Goal: Check status: Check status

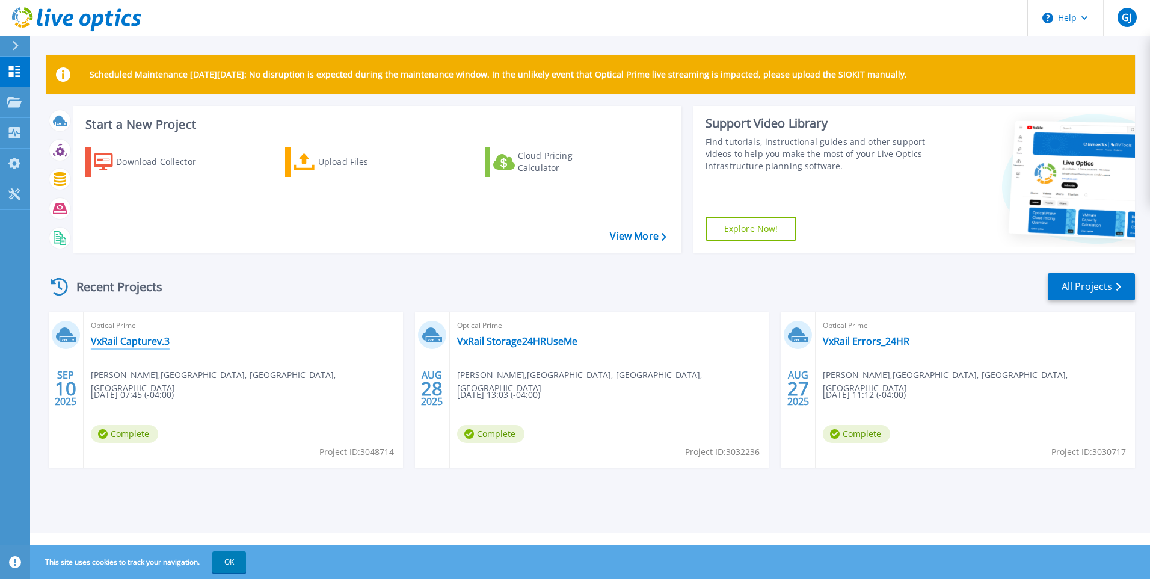
click at [119, 340] on link "VxRail Capturev.3" at bounding box center [130, 341] width 79 height 12
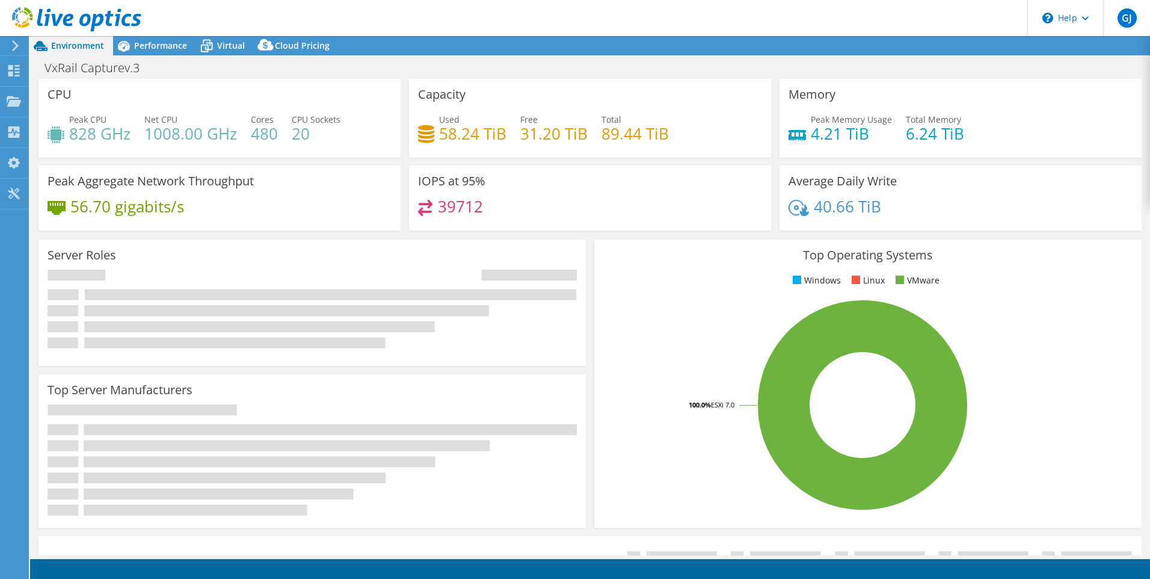
select select "USD"
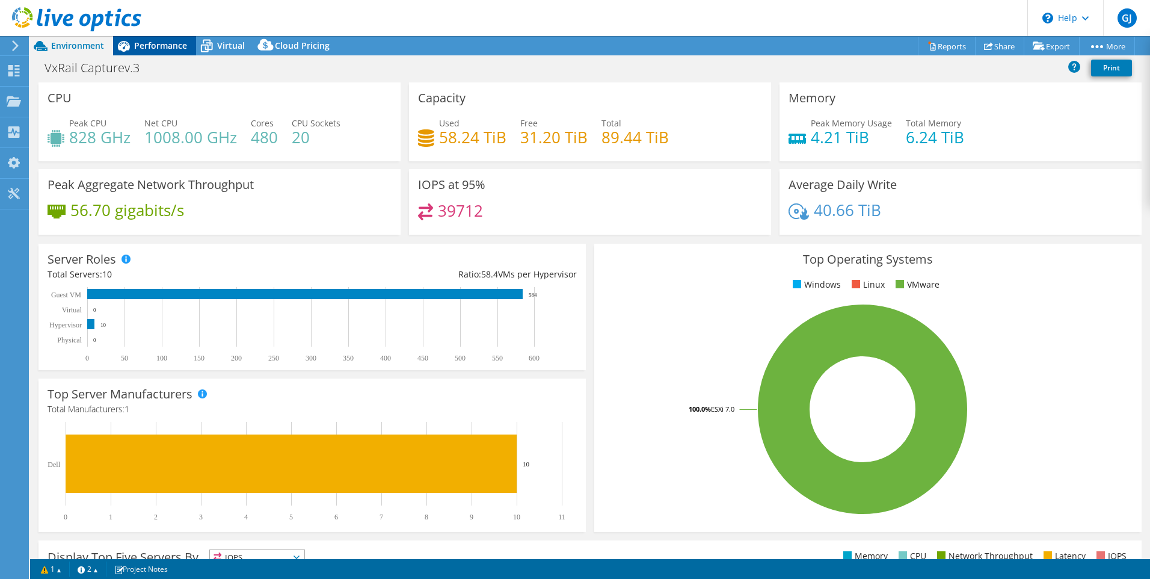
click at [153, 46] on span "Performance" at bounding box center [160, 45] width 53 height 11
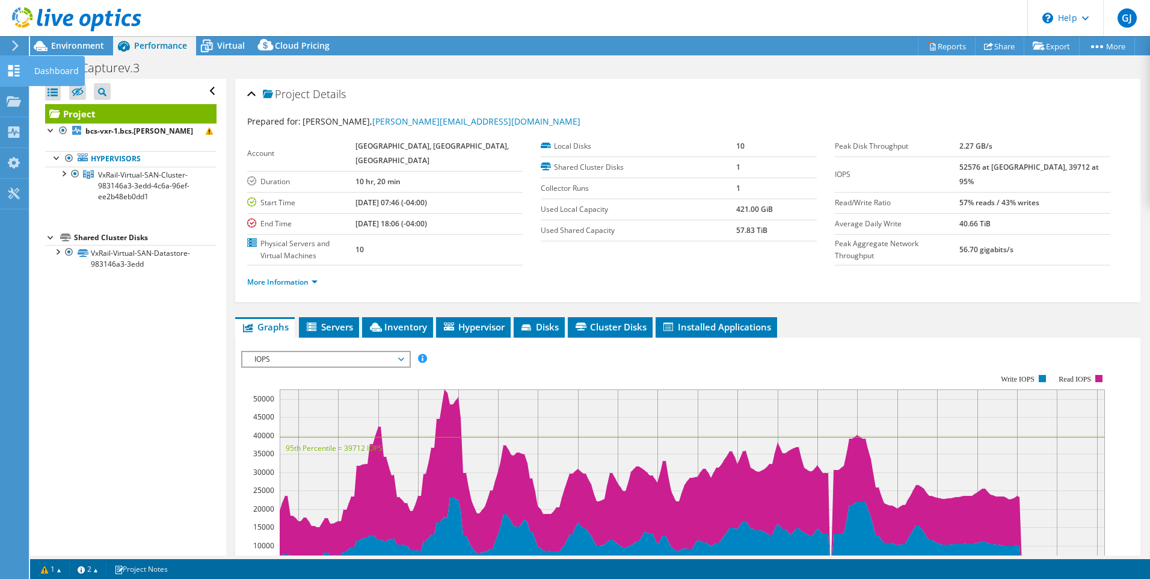
click at [13, 67] on icon at bounding box center [14, 70] width 14 height 11
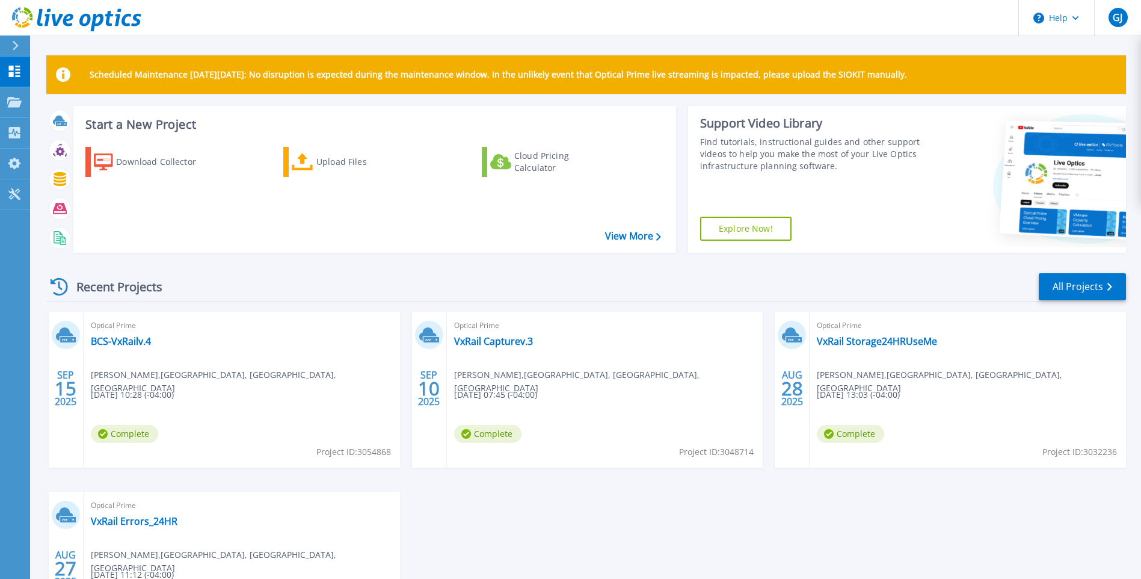
scroll to position [60, 0]
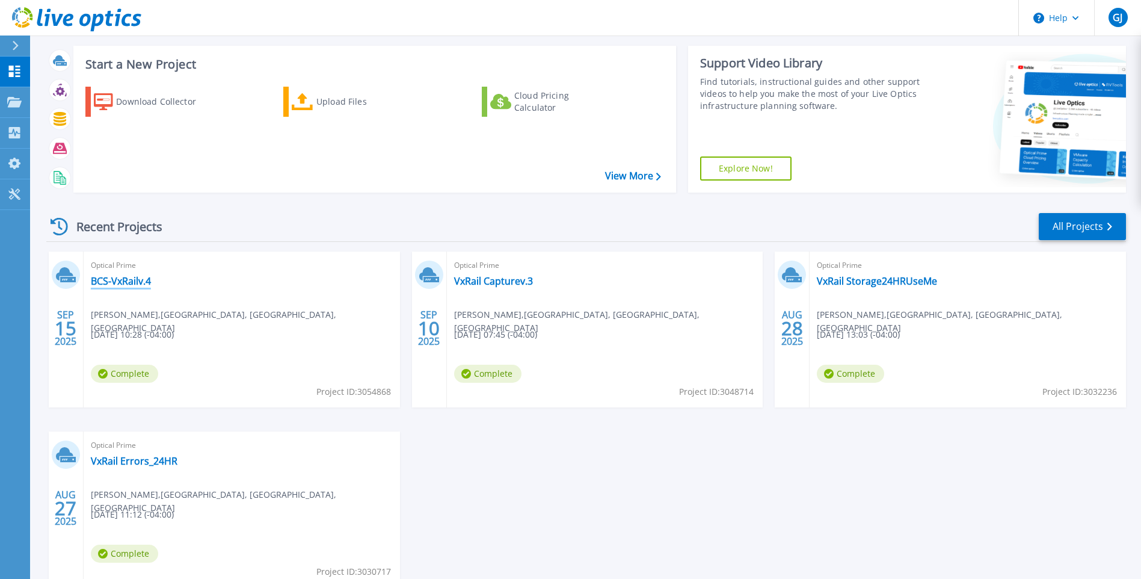
click at [117, 282] on link "BCS-VxRailv.4" at bounding box center [121, 281] width 60 height 12
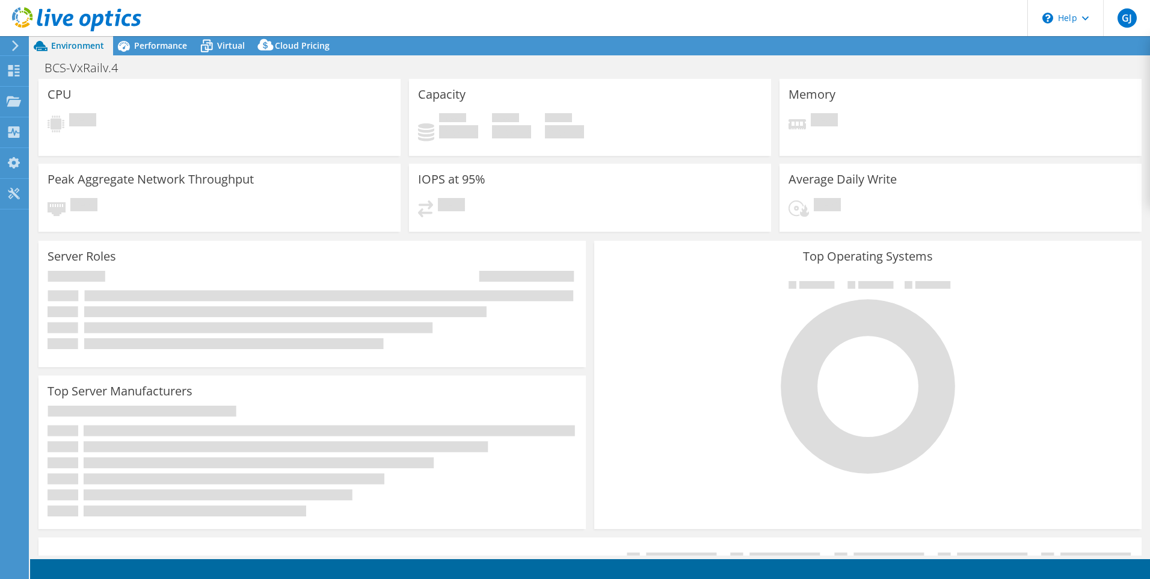
select select "USD"
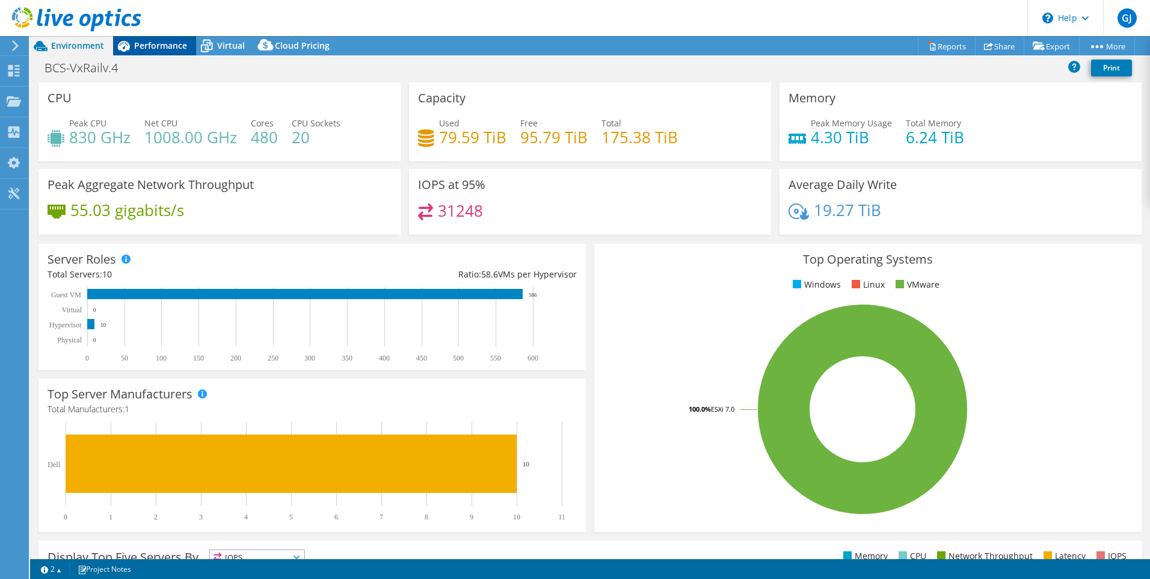
click at [163, 46] on span "Performance" at bounding box center [160, 45] width 53 height 11
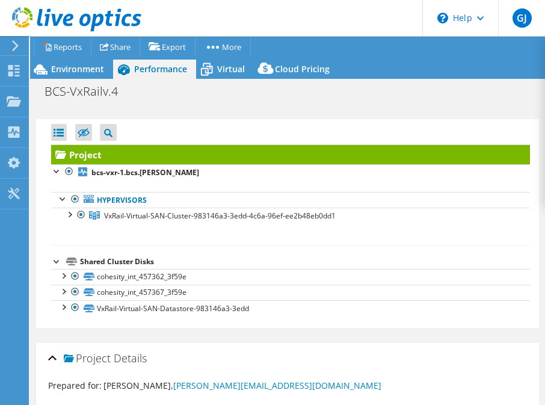
click at [427, 389] on div "Prepared for: Gary Jones, g.jones@k12.wv.us" at bounding box center [287, 386] width 479 height 14
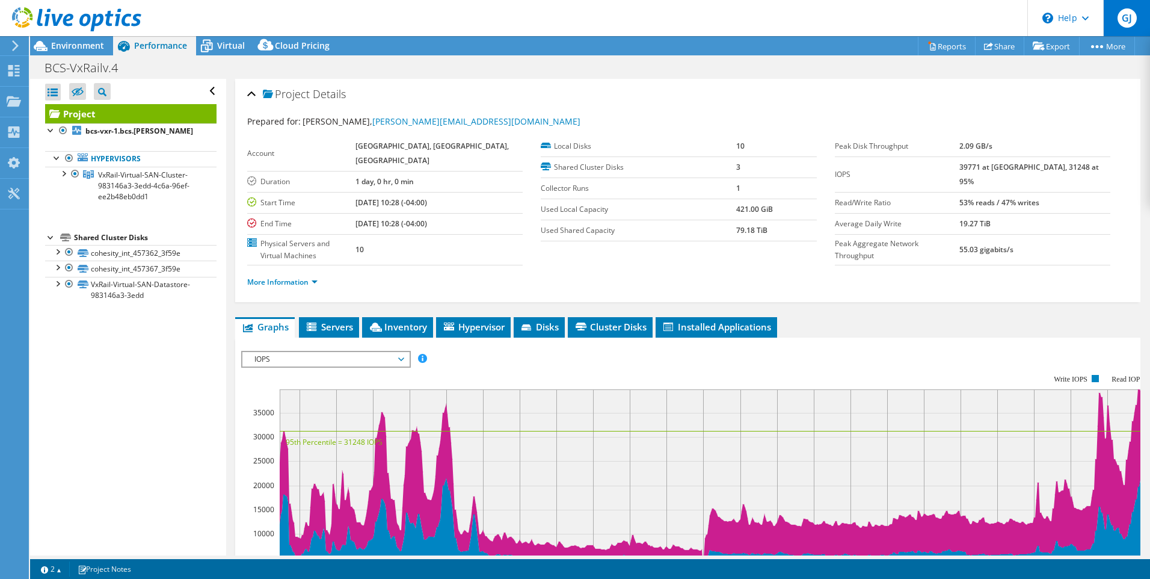
click at [1125, 14] on span "GJ" at bounding box center [1126, 17] width 19 height 19
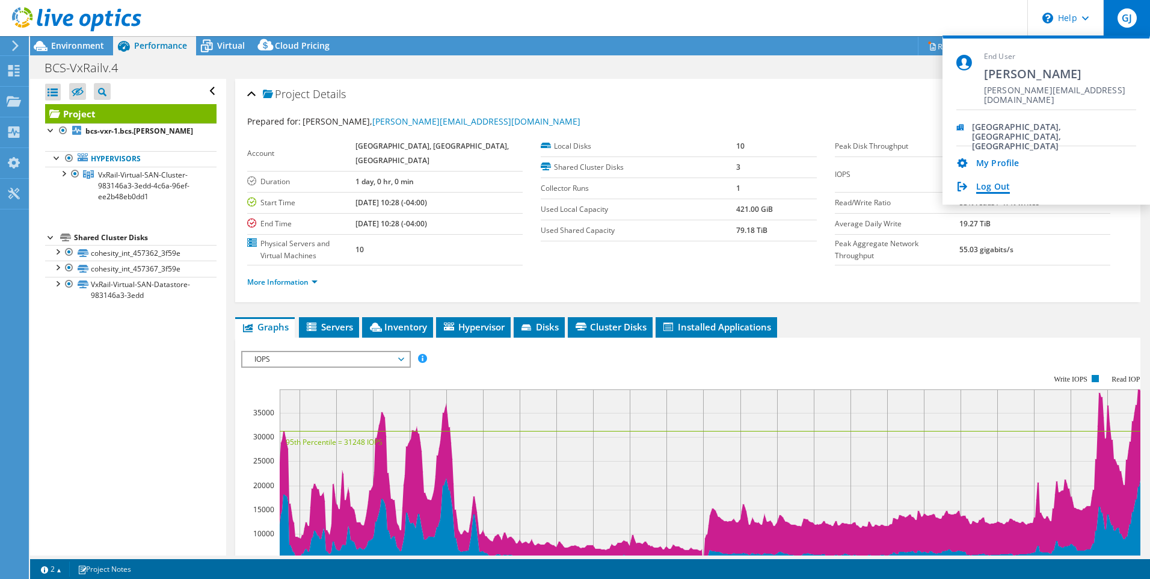
click at [998, 189] on link "Log Out" at bounding box center [993, 187] width 34 height 11
